Goal: Navigation & Orientation: Find specific page/section

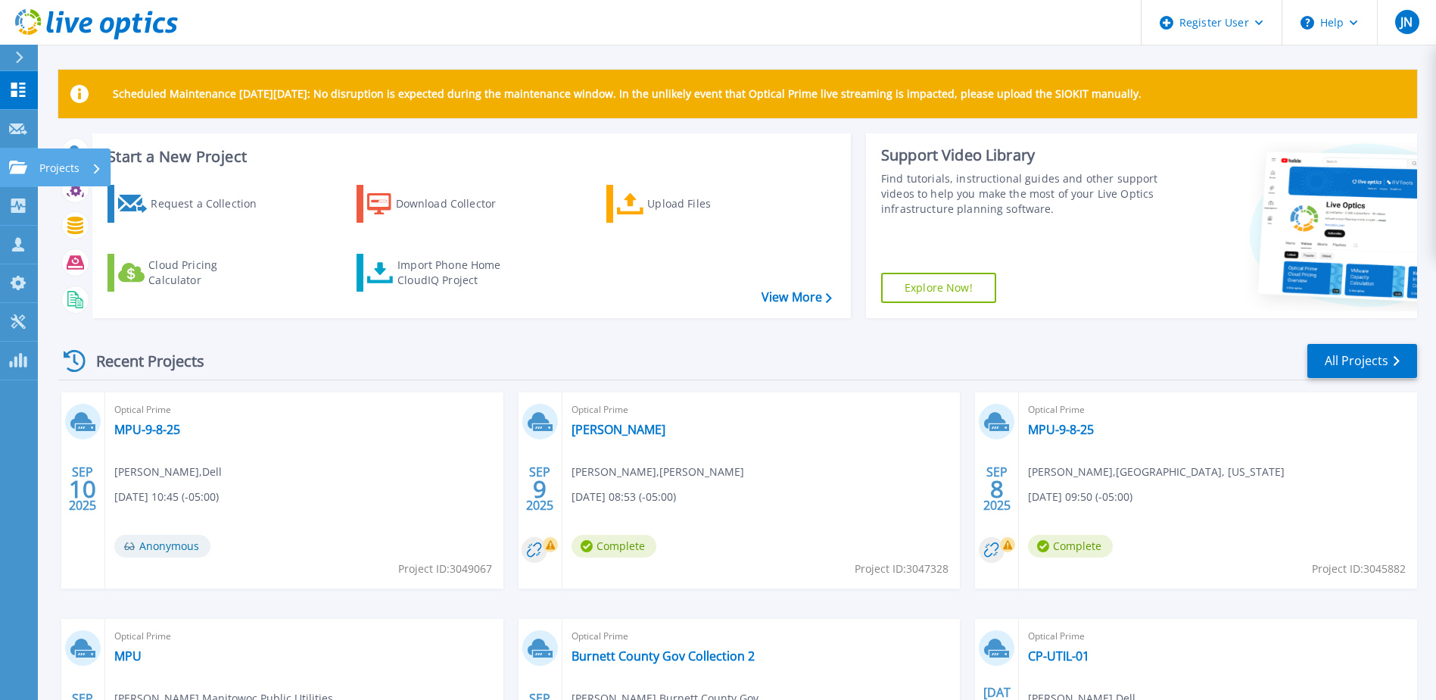
click at [12, 164] on icon at bounding box center [18, 167] width 18 height 13
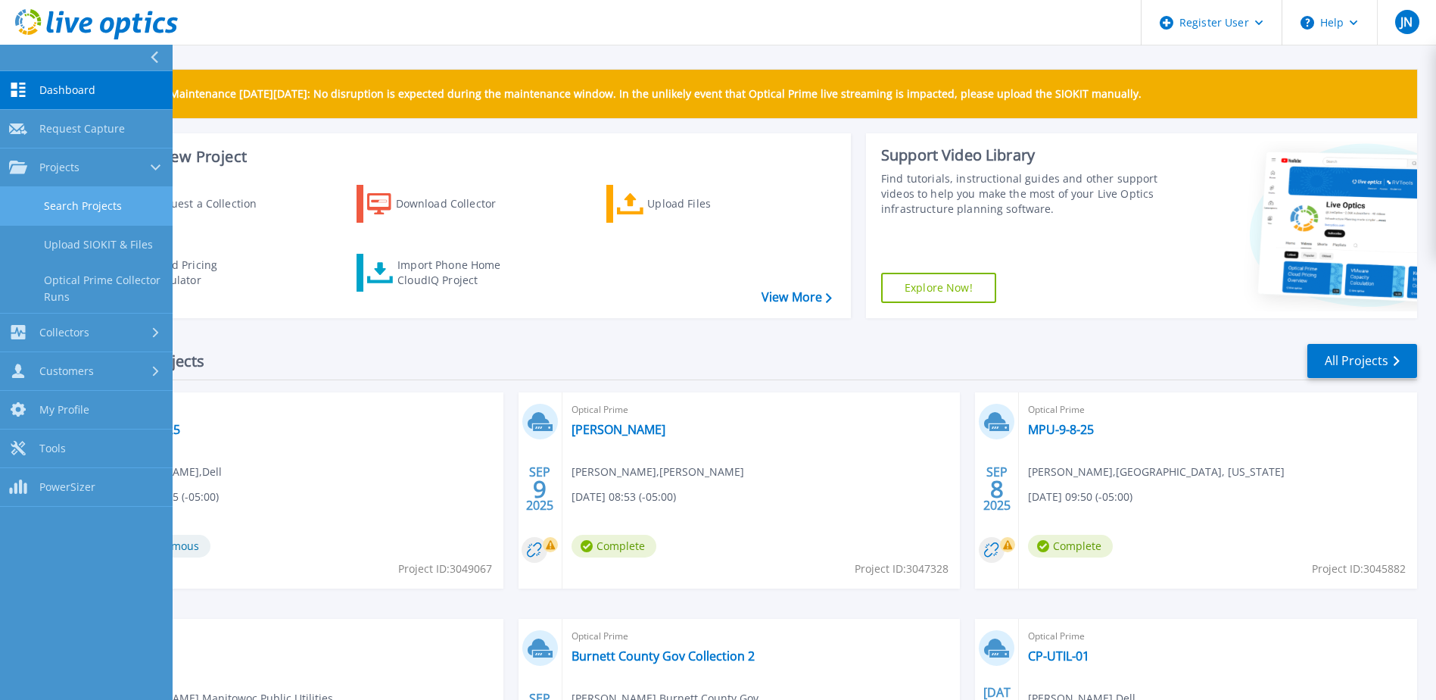
click at [92, 201] on link "Search Projects" at bounding box center [86, 206] width 173 height 39
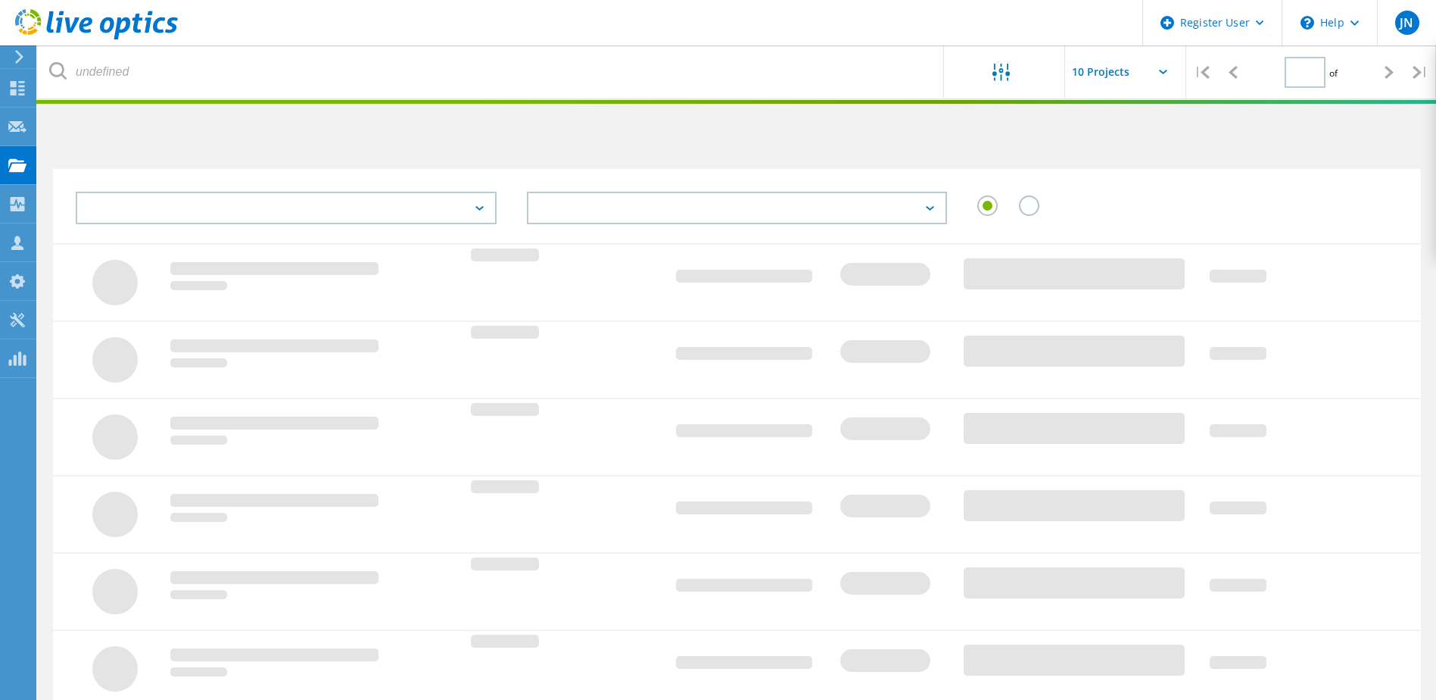
type input "1"
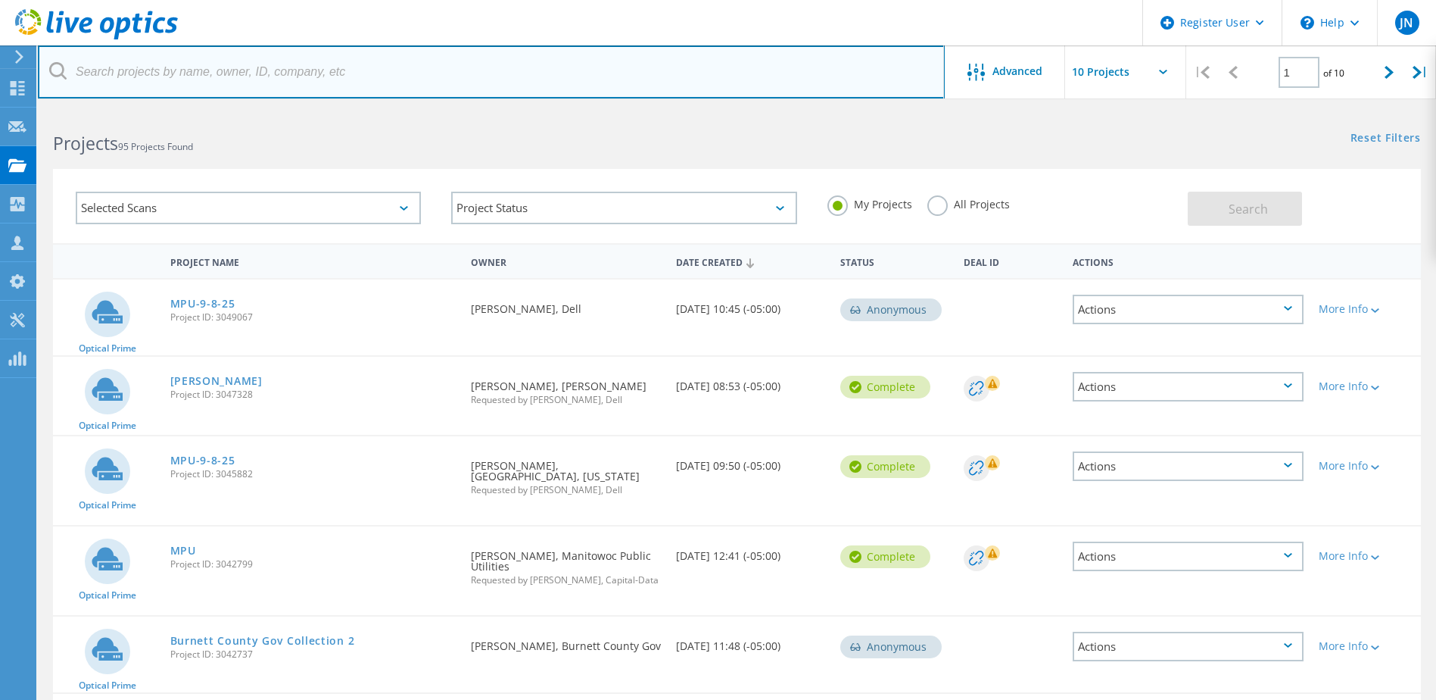
click at [368, 76] on input "text" at bounding box center [491, 71] width 907 height 53
type input "[GEOGRAPHIC_DATA]"
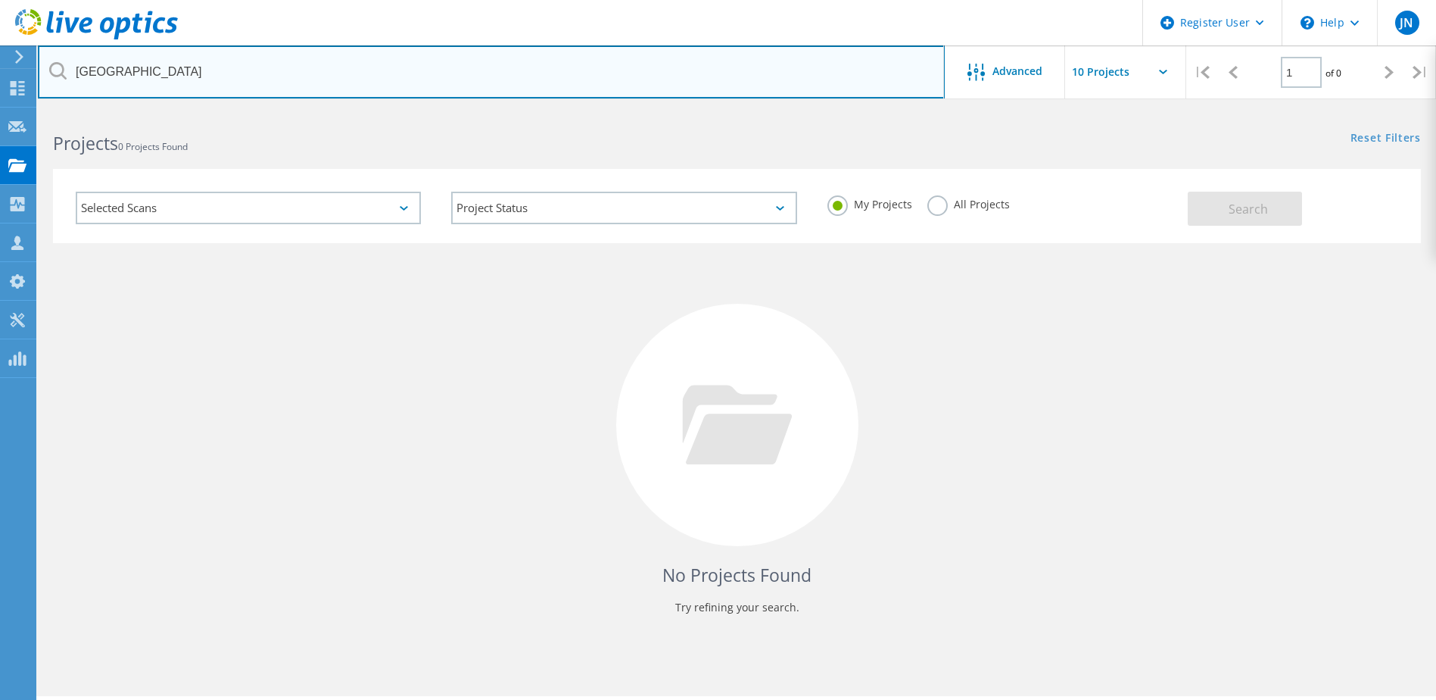
click at [366, 92] on input "[GEOGRAPHIC_DATA]" at bounding box center [491, 71] width 907 height 53
click at [363, 92] on input "[GEOGRAPHIC_DATA]" at bounding box center [491, 71] width 907 height 53
type input "ricci"
